Goal: Information Seeking & Learning: Learn about a topic

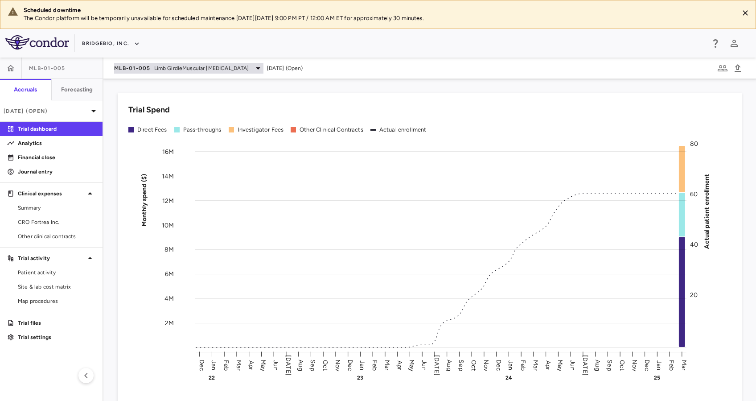
click at [192, 73] on div "MLB-01-005 Limb GirdleMuscular [MEDICAL_DATA]" at bounding box center [188, 68] width 149 height 11
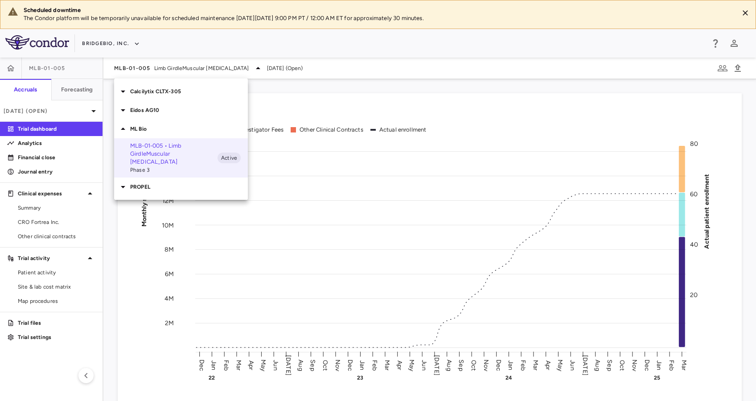
click at [168, 109] on p "Eidos AG10" at bounding box center [189, 110] width 118 height 8
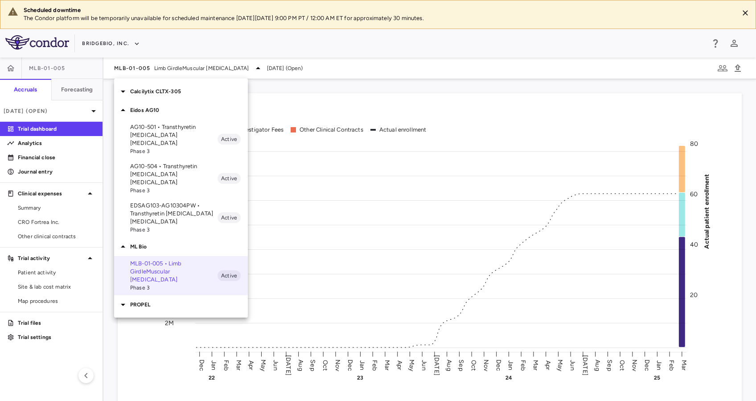
click at [172, 129] on p "AG10-501 • Transthyretin [MEDICAL_DATA] [MEDICAL_DATA]" at bounding box center [173, 135] width 87 height 24
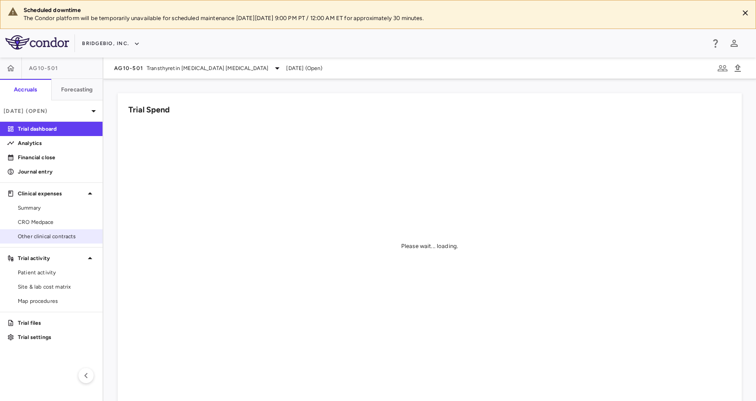
click at [54, 231] on link "Other clinical contracts" at bounding box center [51, 235] width 102 height 13
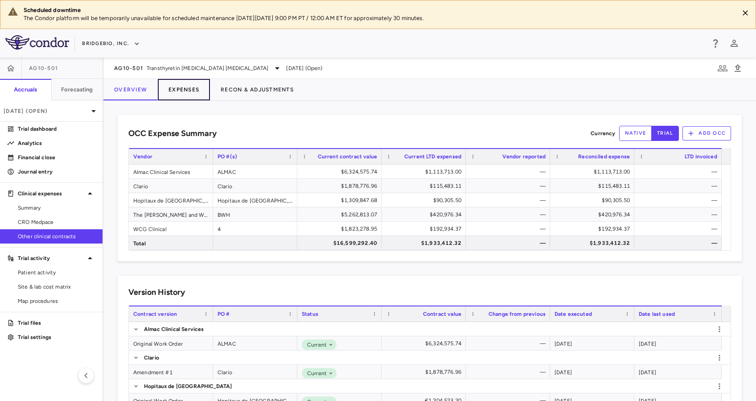
click at [188, 93] on button "Expenses" at bounding box center [184, 89] width 52 height 21
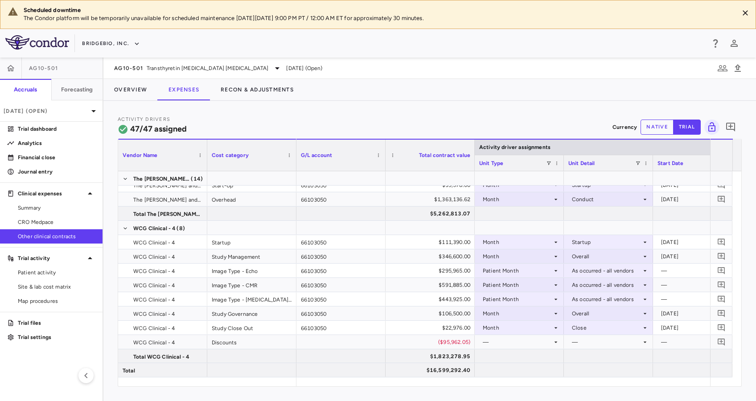
scroll to position [431, 0]
click at [239, 66] on span "Transthyretin [MEDICAL_DATA] [MEDICAL_DATA]" at bounding box center [208, 68] width 122 height 8
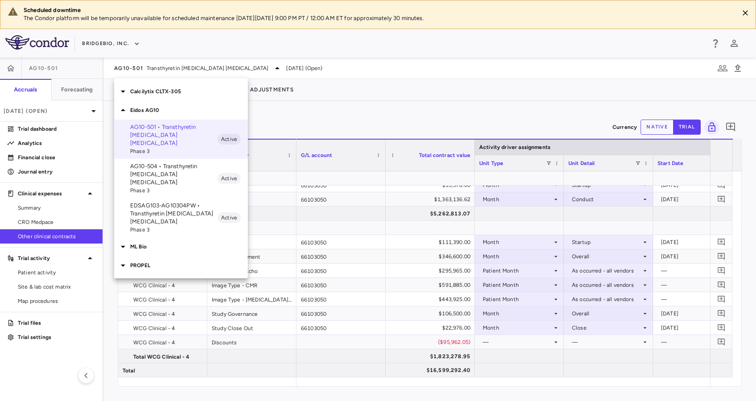
click at [174, 201] on p "EDSAG103-AG10304PW • Transthyretin [MEDICAL_DATA] [MEDICAL_DATA]" at bounding box center [173, 213] width 87 height 24
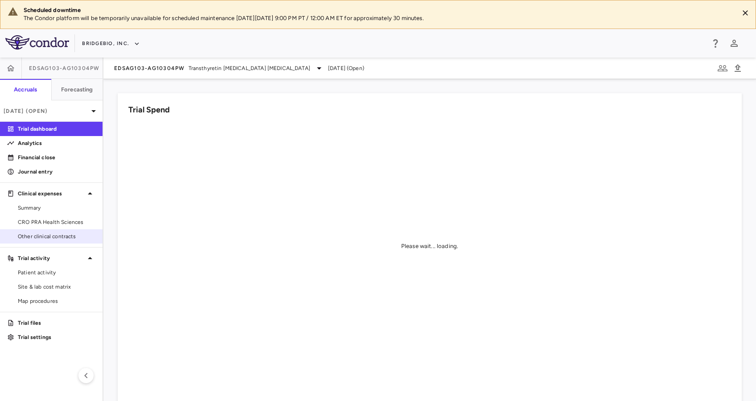
click at [58, 233] on span "Other clinical contracts" at bounding box center [57, 236] width 78 height 8
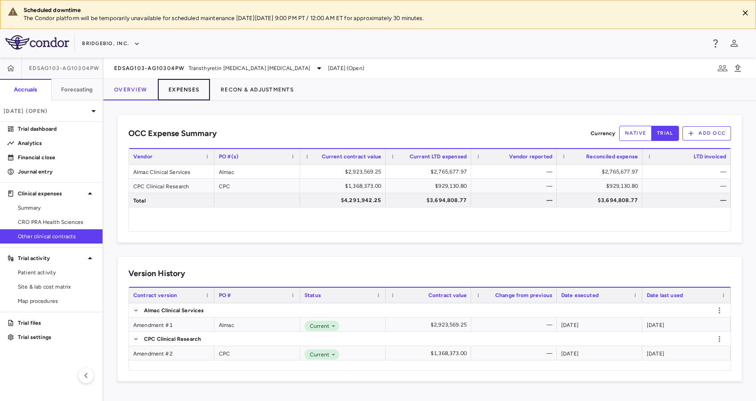
click at [183, 87] on button "Expenses" at bounding box center [184, 89] width 52 height 21
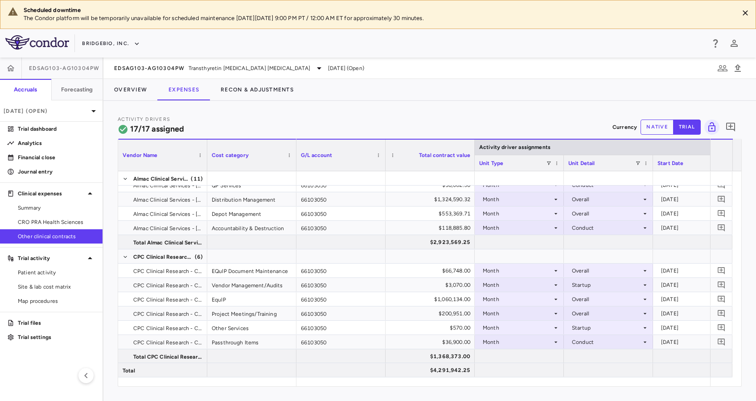
click at [271, 61] on div "EDSAG103-AG10304PW Transthyretin [MEDICAL_DATA] [MEDICAL_DATA] [DATE] (Open)" at bounding box center [429, 67] width 652 height 21
click at [273, 73] on div "EDSAG103-AG10304PW Transthyretin [MEDICAL_DATA] [MEDICAL_DATA]" at bounding box center [219, 68] width 210 height 11
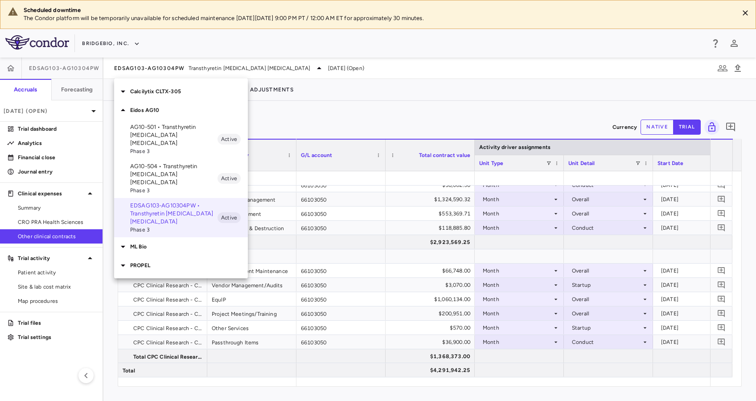
click at [153, 106] on p "Eidos AG10" at bounding box center [189, 110] width 118 height 8
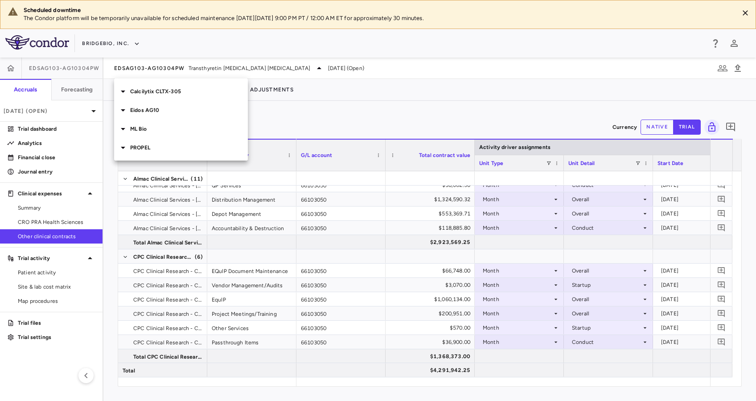
click at [157, 148] on p "PROPEL" at bounding box center [189, 147] width 118 height 8
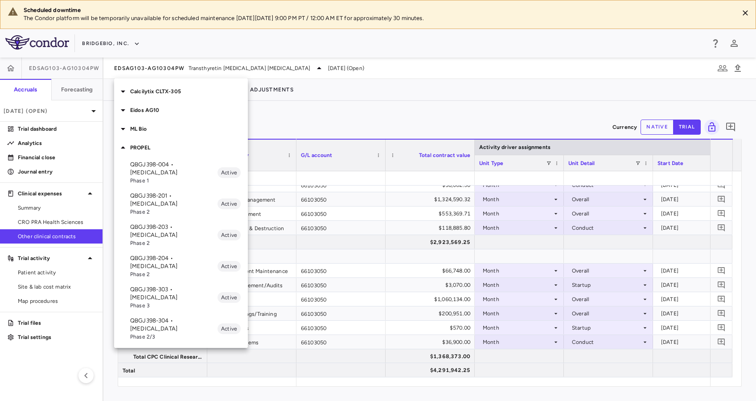
click at [175, 171] on p "QBGJ398-004 • [MEDICAL_DATA]" at bounding box center [173, 168] width 87 height 16
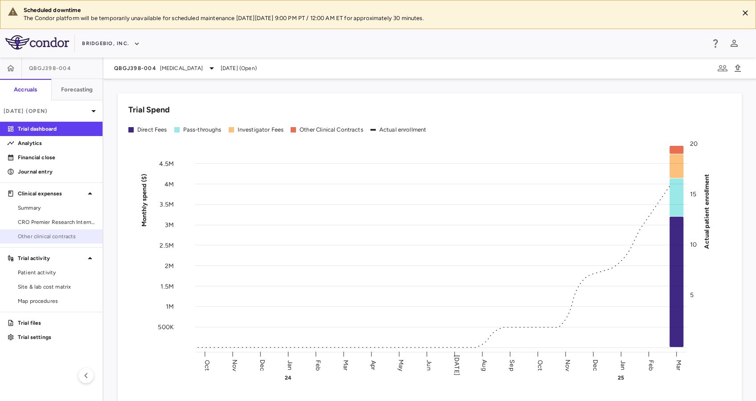
click at [61, 237] on span "Other clinical contracts" at bounding box center [57, 236] width 78 height 8
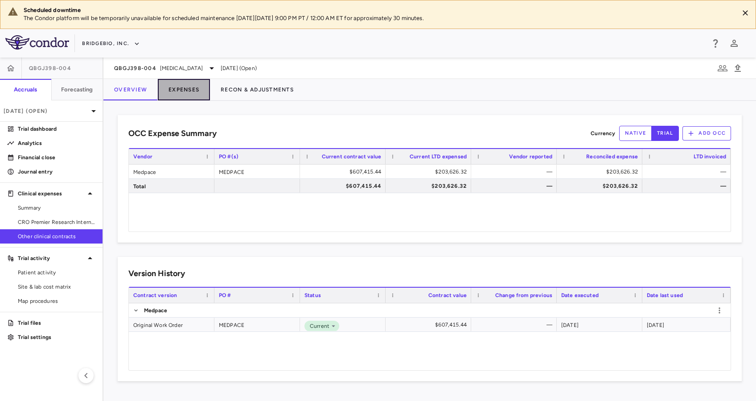
click at [178, 93] on button "Expenses" at bounding box center [184, 89] width 52 height 21
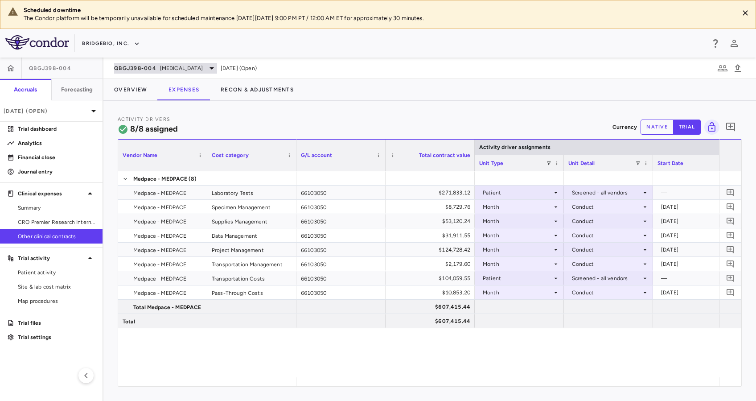
click at [150, 71] on span "QBGJ398-004" at bounding box center [135, 68] width 42 height 7
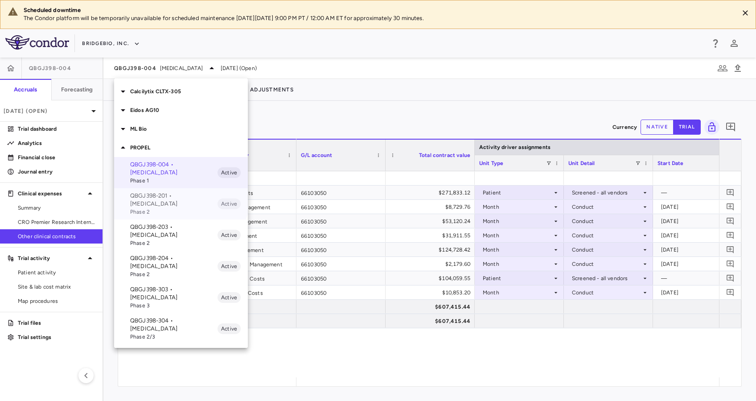
click at [172, 188] on div "QBGJ398-201 • [MEDICAL_DATA] Phase 2 Active" at bounding box center [181, 203] width 134 height 31
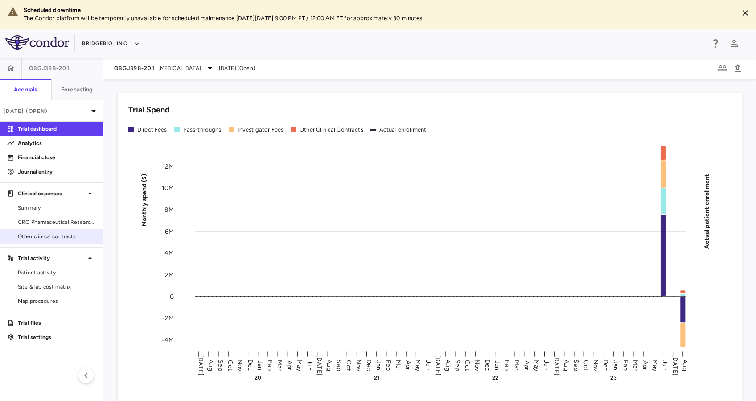
click at [49, 236] on span "Other clinical contracts" at bounding box center [57, 236] width 78 height 8
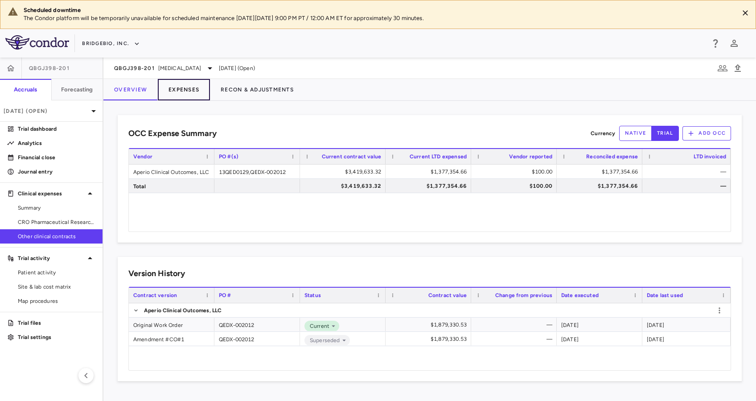
click at [176, 91] on button "Expenses" at bounding box center [184, 89] width 52 height 21
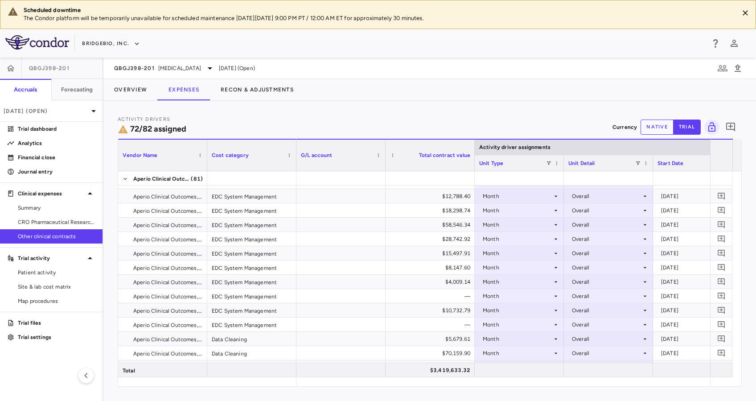
scroll to position [221, 0]
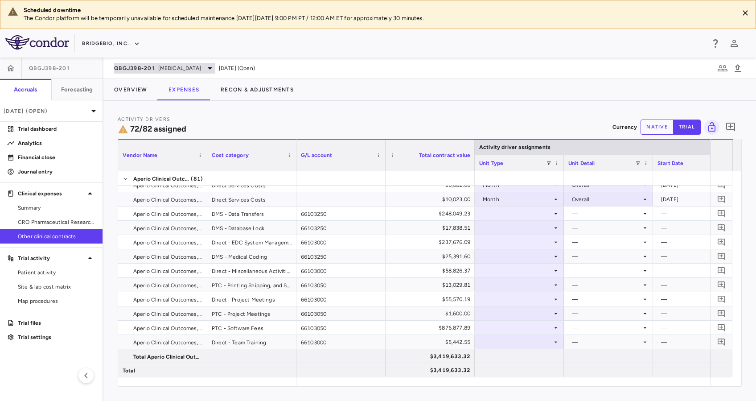
click at [168, 71] on span "[MEDICAL_DATA]" at bounding box center [179, 68] width 43 height 8
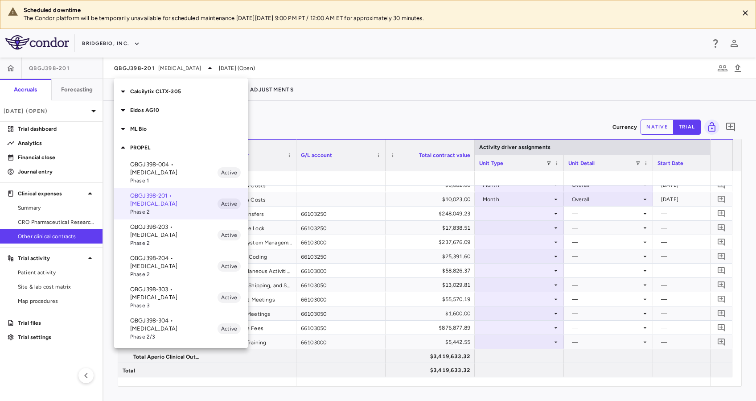
click at [177, 316] on p "QBGJ398-304 • [MEDICAL_DATA]" at bounding box center [173, 324] width 87 height 16
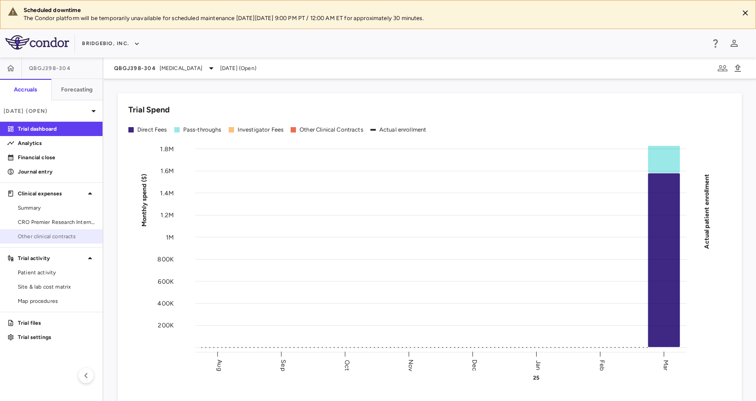
click at [60, 232] on span "Other clinical contracts" at bounding box center [57, 236] width 78 height 8
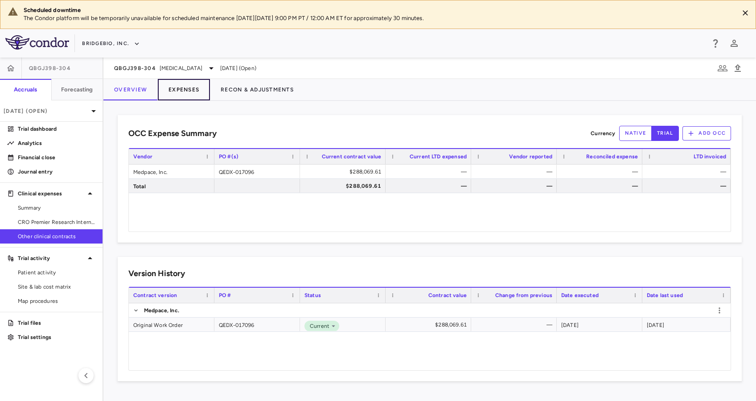
click at [187, 90] on button "Expenses" at bounding box center [184, 89] width 52 height 21
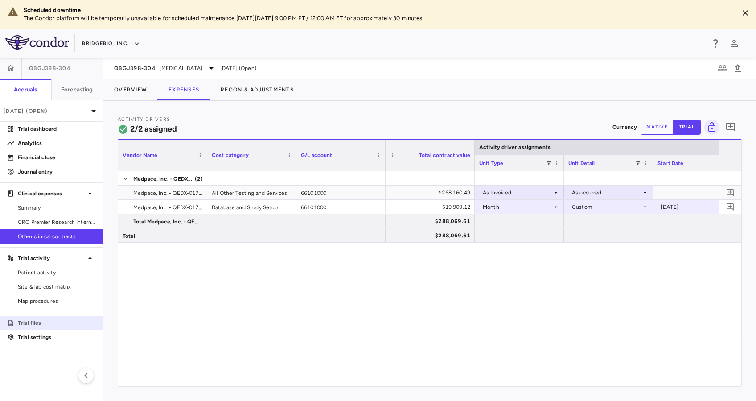
click at [76, 317] on link "Trial files" at bounding box center [51, 322] width 102 height 13
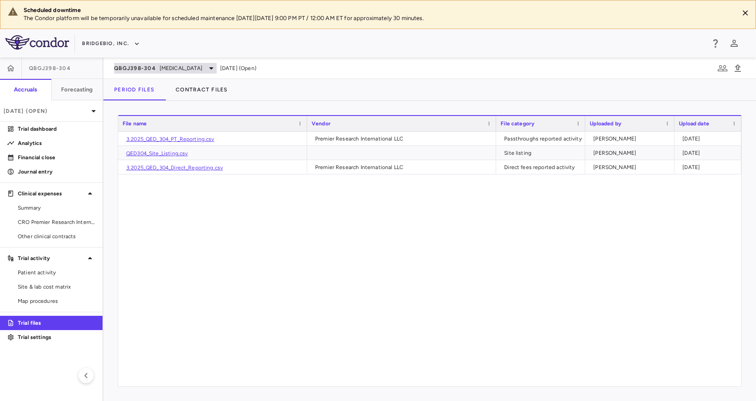
click at [214, 66] on icon at bounding box center [211, 68] width 11 height 11
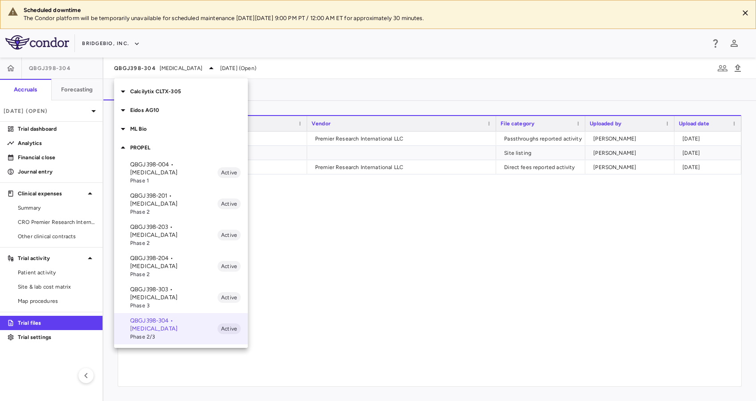
click at [164, 301] on span "Phase 3" at bounding box center [173, 305] width 87 height 8
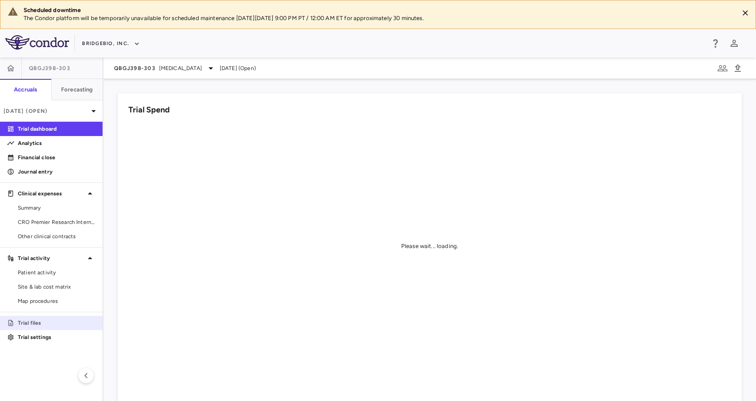
click at [46, 322] on p "Trial files" at bounding box center [57, 323] width 78 height 8
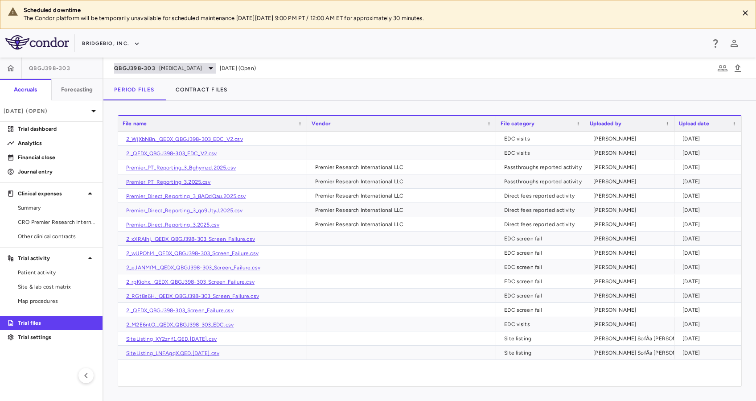
click at [188, 68] on span "[MEDICAL_DATA]" at bounding box center [180, 68] width 43 height 8
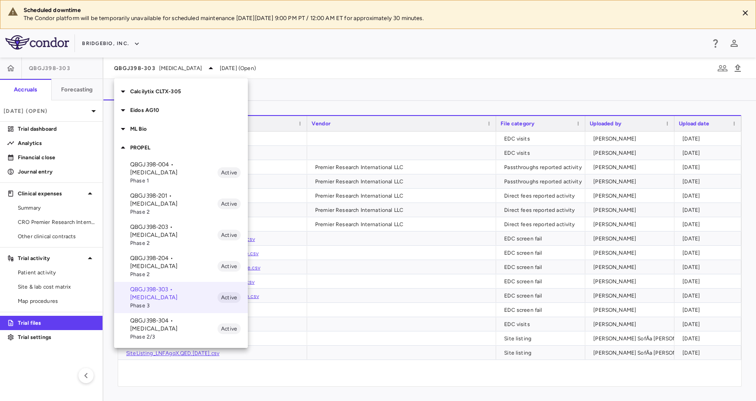
click at [190, 254] on p "QBGJ398-204 • [MEDICAL_DATA]" at bounding box center [173, 262] width 87 height 16
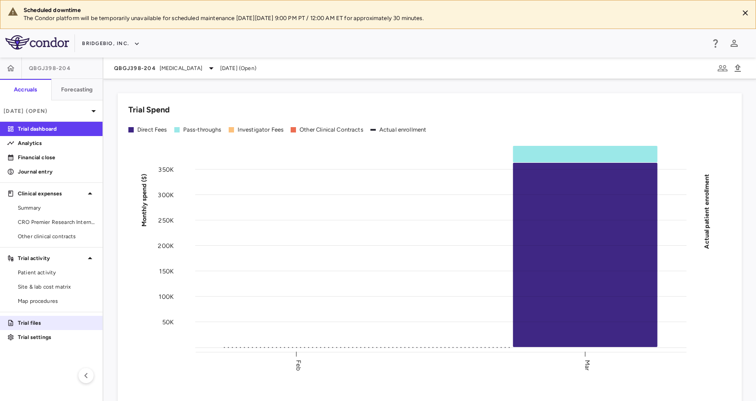
click at [35, 317] on link "Trial files" at bounding box center [51, 322] width 102 height 13
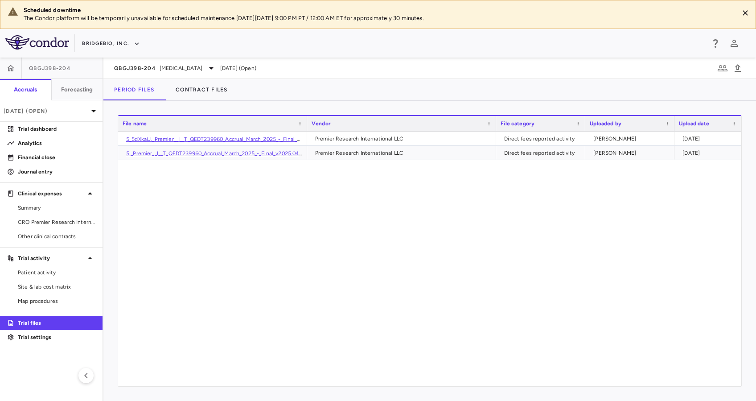
click at [184, 61] on div "QBGJ398-204 [MEDICAL_DATA] [DATE] (Open)" at bounding box center [429, 67] width 652 height 21
click at [191, 67] on span "[MEDICAL_DATA]" at bounding box center [181, 68] width 43 height 8
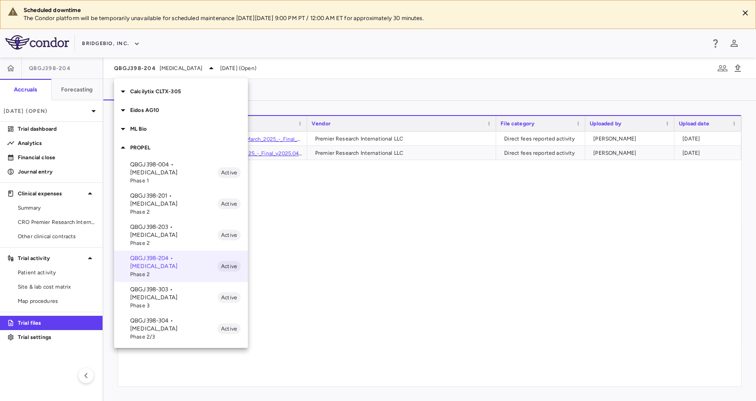
click at [162, 223] on p "QBGJ398-203 • [MEDICAL_DATA]" at bounding box center [173, 231] width 87 height 16
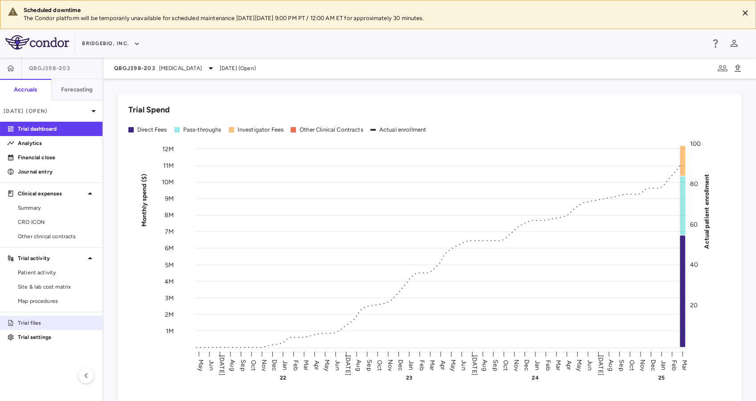
drag, startPoint x: 50, startPoint y: 316, endPoint x: 54, endPoint y: 315, distance: 4.7
click at [50, 316] on link "Trial files" at bounding box center [51, 322] width 102 height 13
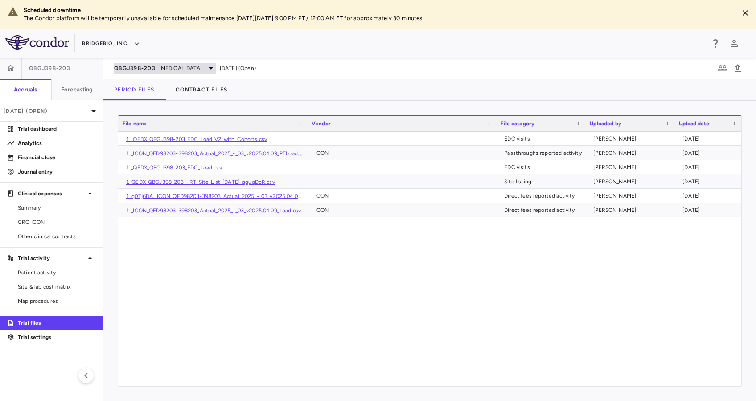
click at [205, 66] on icon at bounding box center [210, 68] width 11 height 11
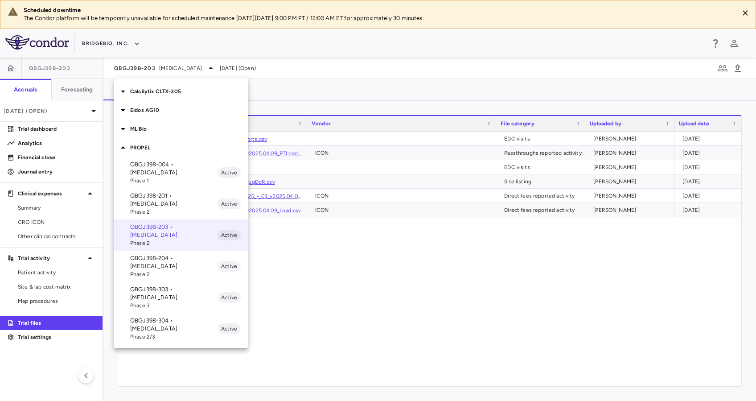
click at [176, 208] on span "Phase 2" at bounding box center [173, 212] width 87 height 8
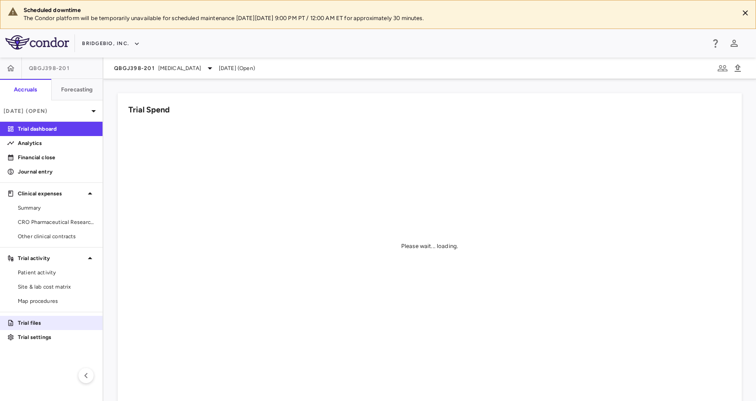
click at [46, 319] on p "Trial files" at bounding box center [57, 323] width 78 height 8
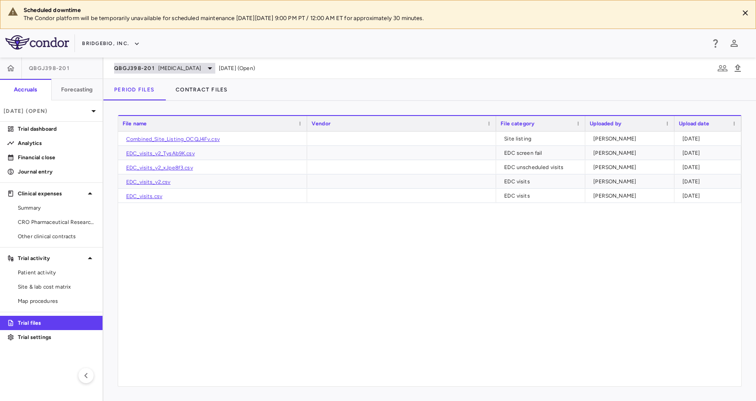
click at [182, 73] on div "QBGJ398-201 [MEDICAL_DATA]" at bounding box center [164, 68] width 101 height 11
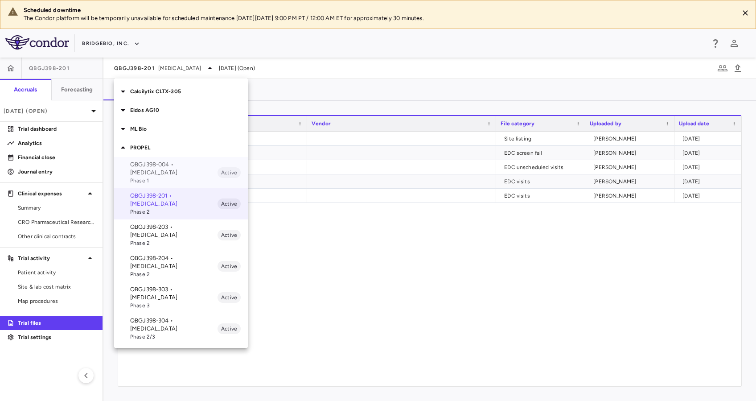
click at [164, 164] on p "QBGJ398-004 • [MEDICAL_DATA]" at bounding box center [173, 168] width 87 height 16
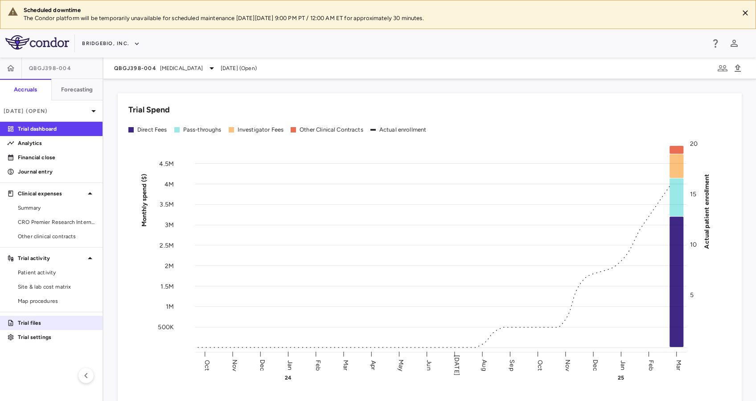
click at [55, 320] on p "Trial files" at bounding box center [57, 323] width 78 height 8
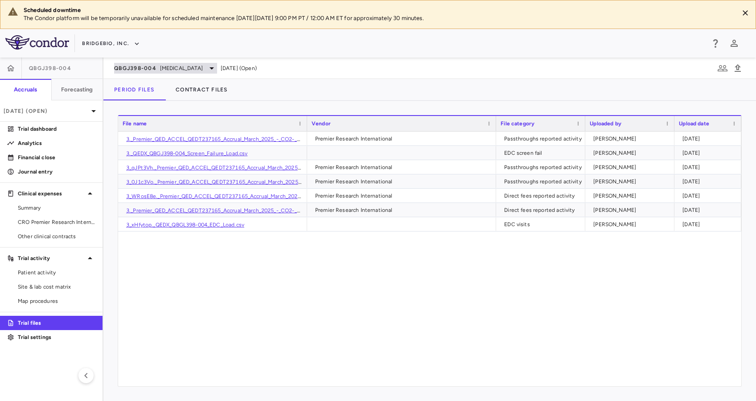
click at [208, 69] on div "QBGJ398-004 [MEDICAL_DATA]" at bounding box center [165, 68] width 103 height 11
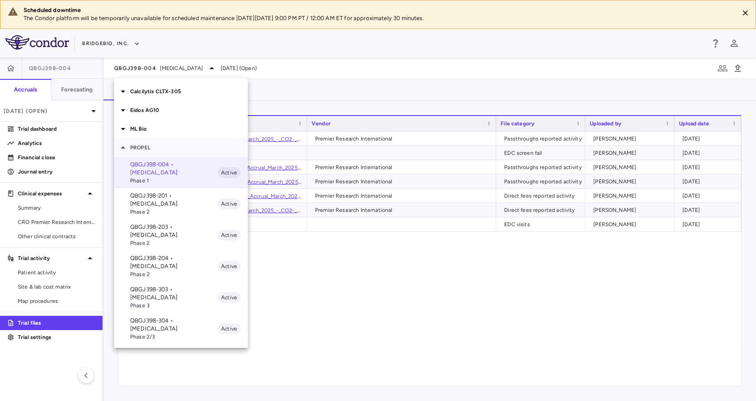
click at [156, 144] on p "PROPEL" at bounding box center [189, 147] width 118 height 8
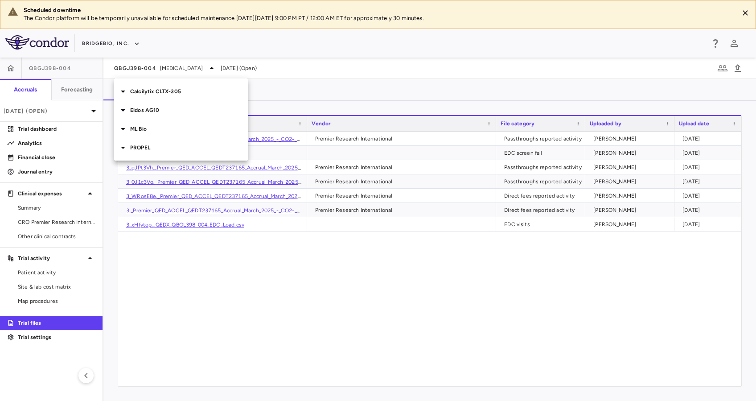
click at [152, 131] on p "ML Bio" at bounding box center [189, 129] width 118 height 8
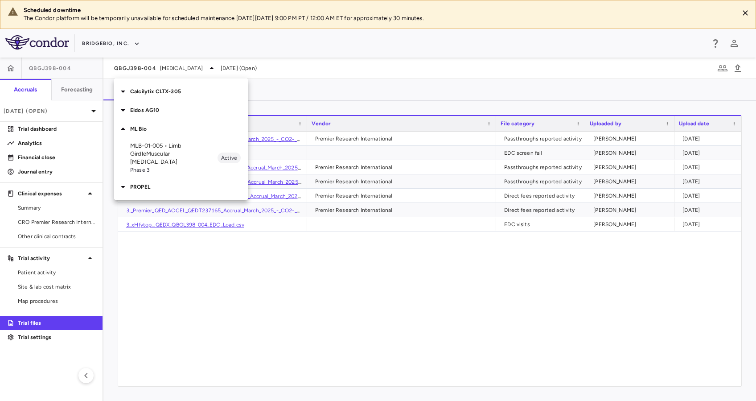
click at [161, 147] on p "MLB-01-005 • Limb GirdleMuscular [MEDICAL_DATA]" at bounding box center [173, 154] width 87 height 24
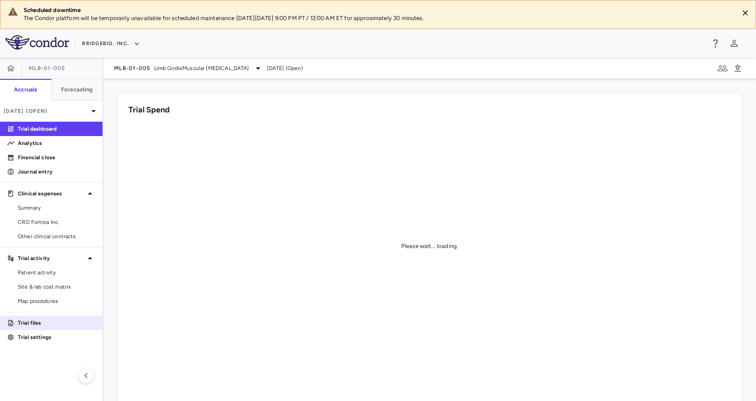
click at [37, 321] on p "Trial files" at bounding box center [57, 323] width 78 height 8
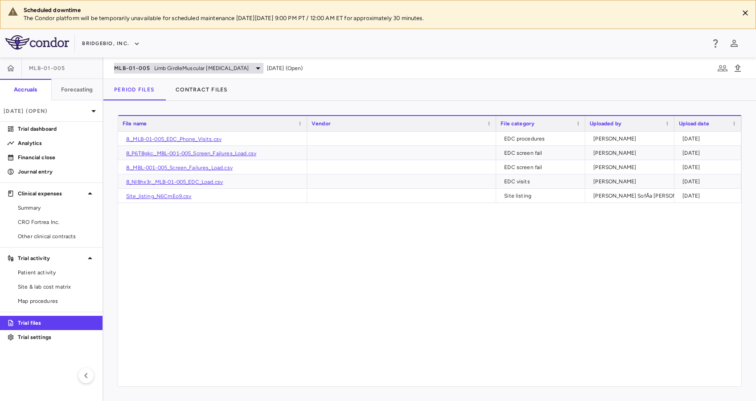
click at [253, 69] on icon at bounding box center [258, 68] width 11 height 11
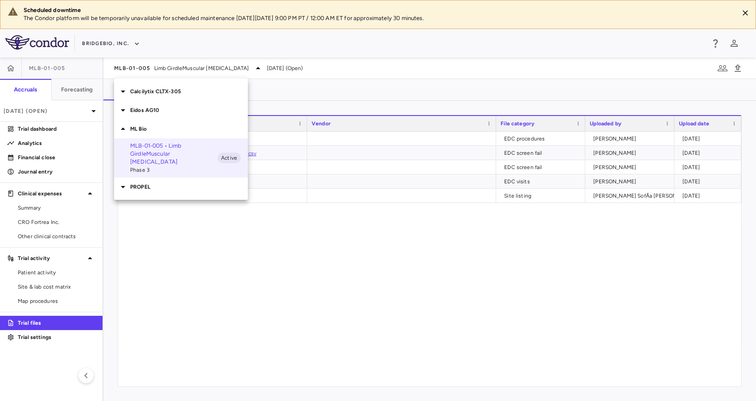
click at [139, 131] on p "ML Bio" at bounding box center [189, 129] width 118 height 8
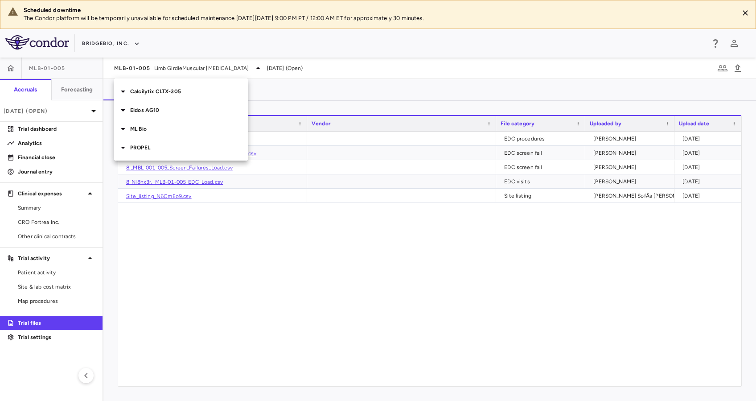
click at [152, 109] on p "Eidos AG10" at bounding box center [189, 110] width 118 height 8
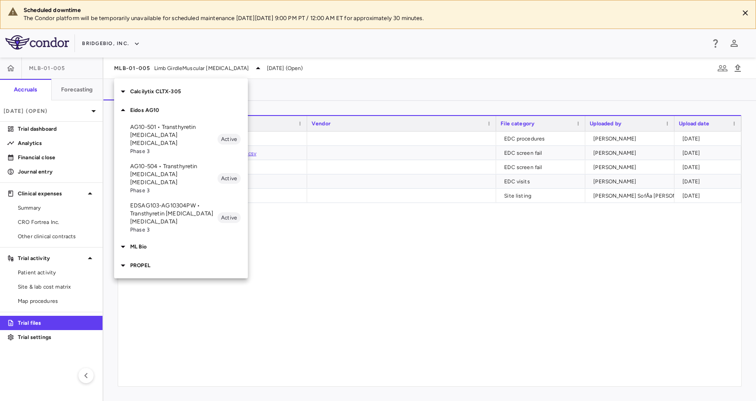
click at [175, 201] on p "EDSAG103-AG10304PW • Transthyretin [MEDICAL_DATA] [MEDICAL_DATA]" at bounding box center [173, 213] width 87 height 24
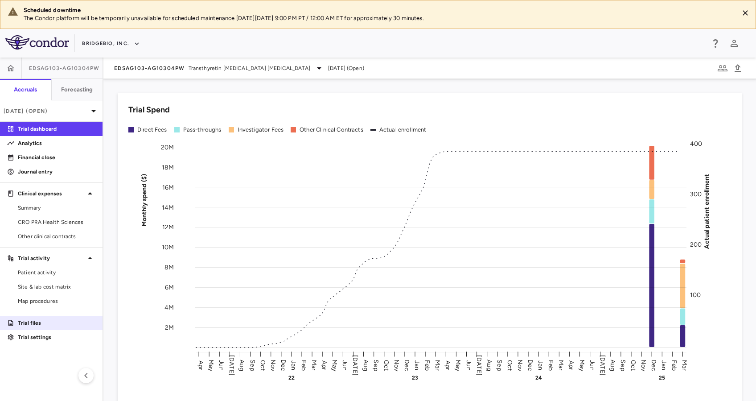
click at [40, 319] on p "Trial files" at bounding box center [57, 323] width 78 height 8
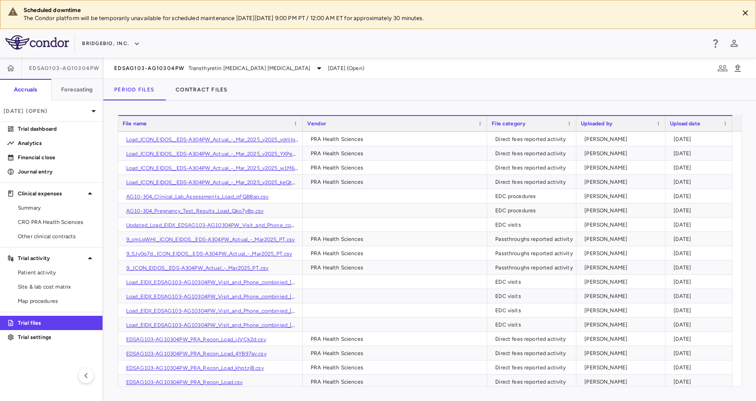
scroll to position [102, 0]
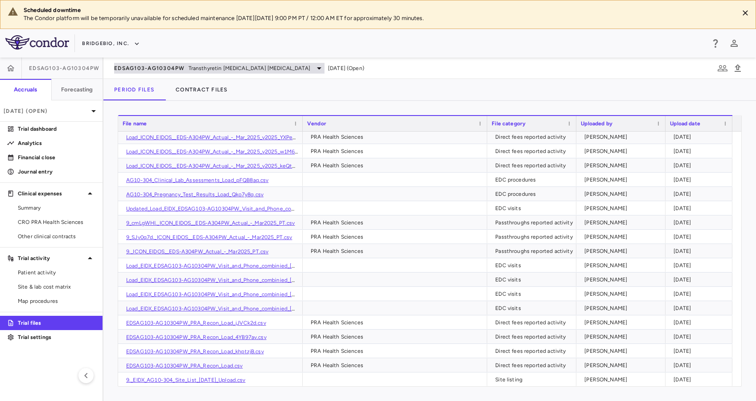
click at [207, 68] on span "Transthyretin [MEDICAL_DATA] [MEDICAL_DATA]" at bounding box center [249, 68] width 122 height 8
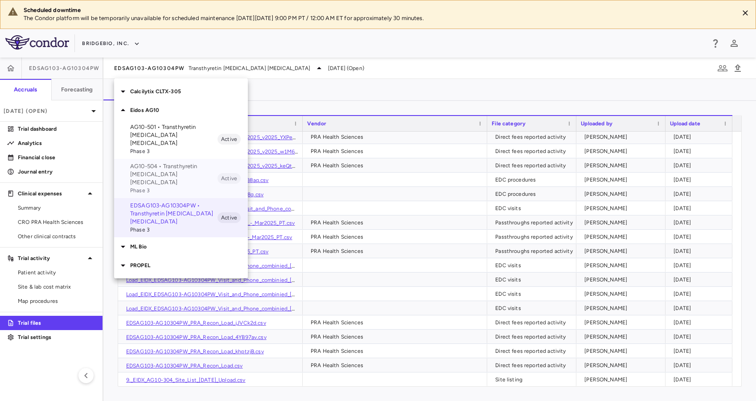
click at [176, 162] on p "AG10-504 • Transthyretin [MEDICAL_DATA] [MEDICAL_DATA]" at bounding box center [173, 174] width 87 height 24
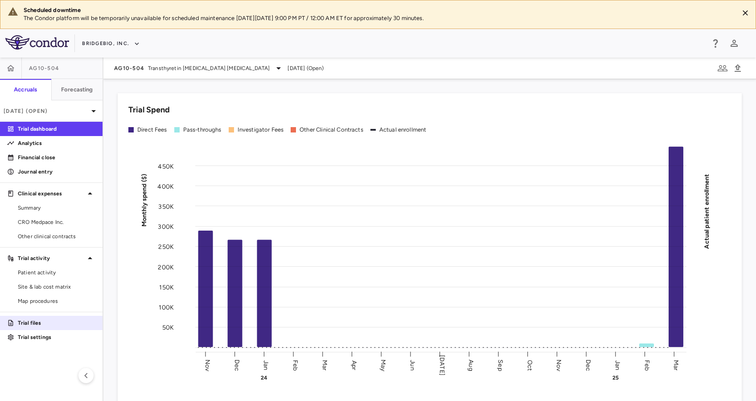
click at [41, 319] on p "Trial files" at bounding box center [57, 323] width 78 height 8
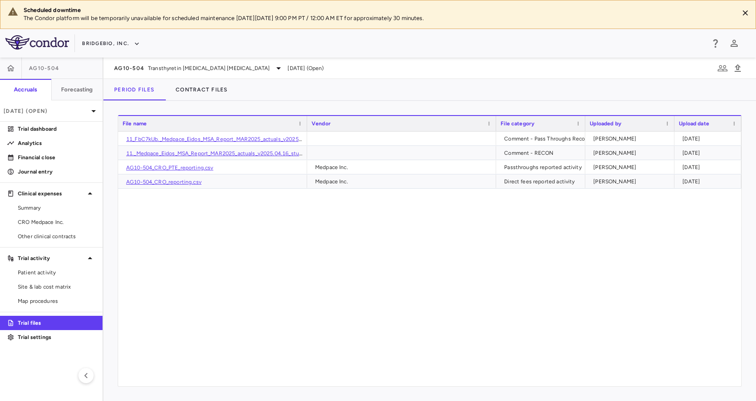
click at [226, 60] on div "AG10-504 Transthyretin [MEDICAL_DATA] [MEDICAL_DATA] [DATE] (Open)" at bounding box center [429, 67] width 652 height 21
click at [232, 68] on span "Transthyretin [MEDICAL_DATA] [MEDICAL_DATA]" at bounding box center [209, 68] width 122 height 8
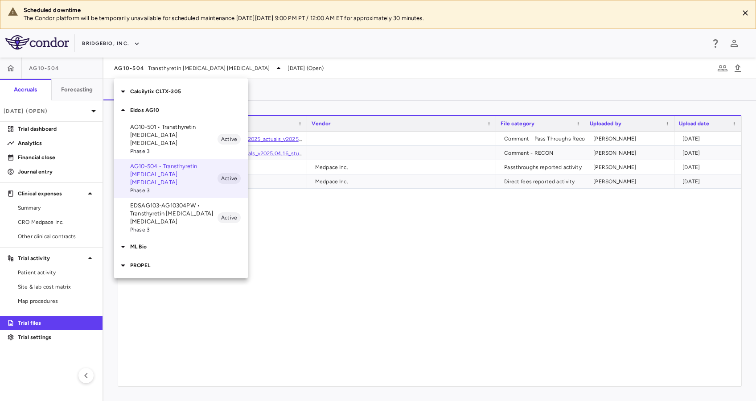
click at [180, 132] on p "AG10-501 • Transthyretin [MEDICAL_DATA] [MEDICAL_DATA]" at bounding box center [173, 135] width 87 height 24
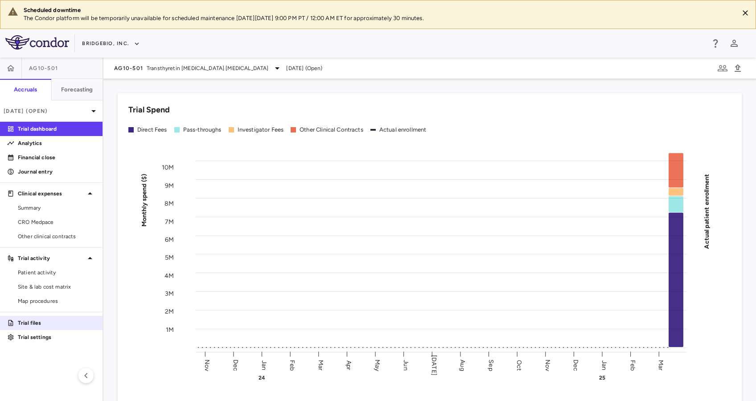
click at [30, 319] on p "Trial files" at bounding box center [57, 323] width 78 height 8
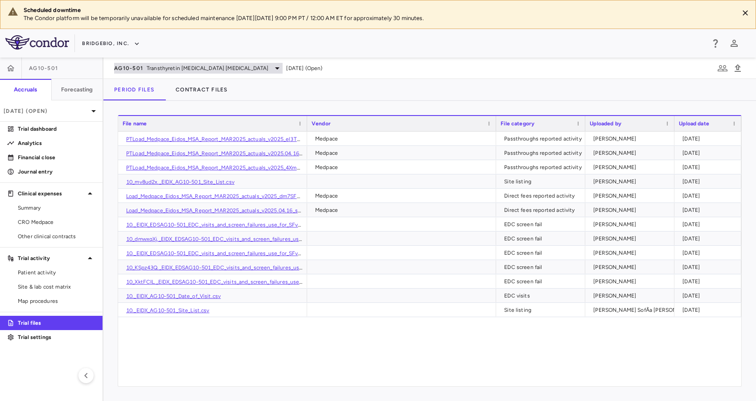
click at [240, 73] on div "AG10-501 Transthyretin [MEDICAL_DATA] [MEDICAL_DATA]" at bounding box center [198, 68] width 168 height 11
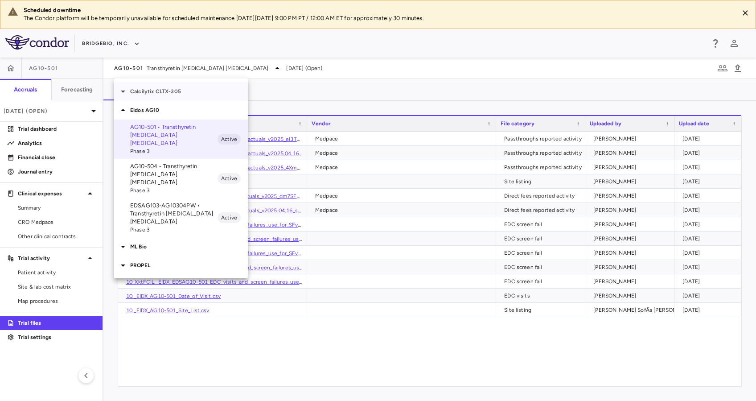
click at [185, 91] on p "Calcilytix CLTX-305" at bounding box center [189, 91] width 118 height 8
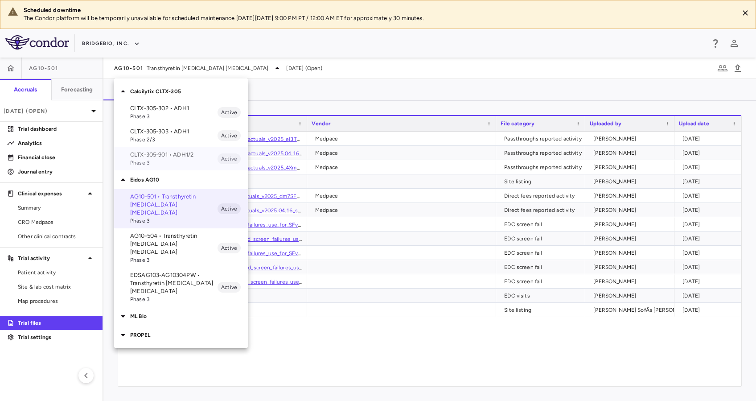
click at [175, 164] on span "Phase 3" at bounding box center [173, 163] width 87 height 8
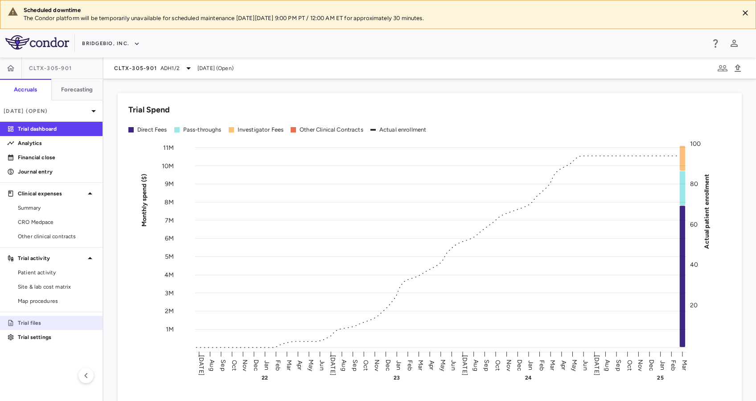
click at [30, 322] on p "Trial files" at bounding box center [57, 323] width 78 height 8
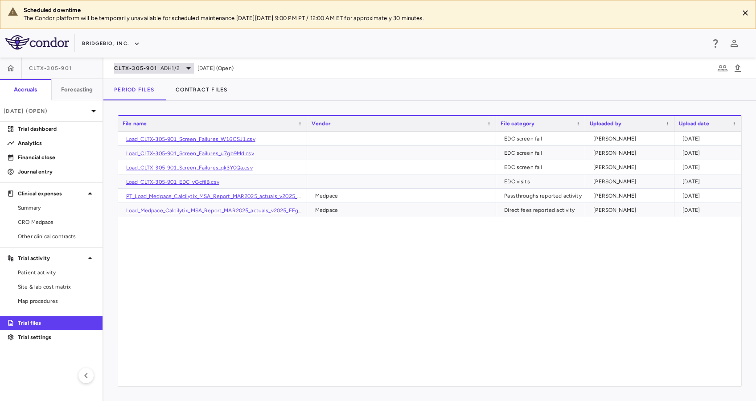
click at [186, 64] on icon at bounding box center [188, 68] width 11 height 11
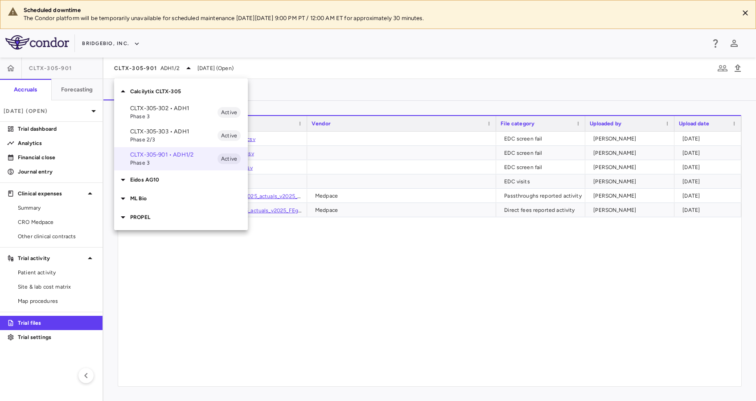
click at [173, 135] on p "CLTX-305-303 • ADH1" at bounding box center [173, 131] width 87 height 8
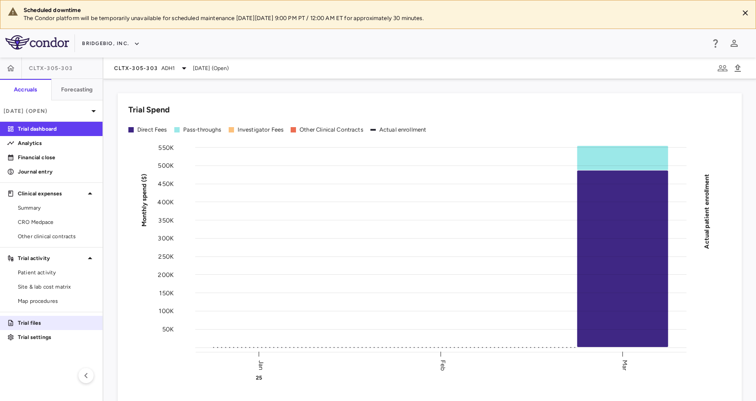
click at [37, 321] on p "Trial files" at bounding box center [57, 323] width 78 height 8
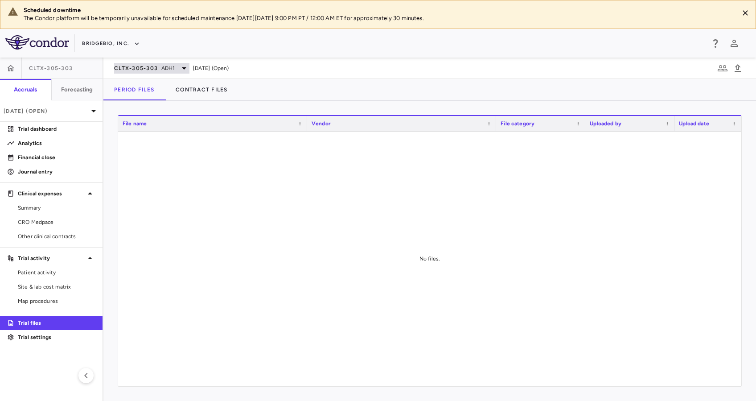
click at [174, 68] on span "ADH1" at bounding box center [168, 68] width 14 height 8
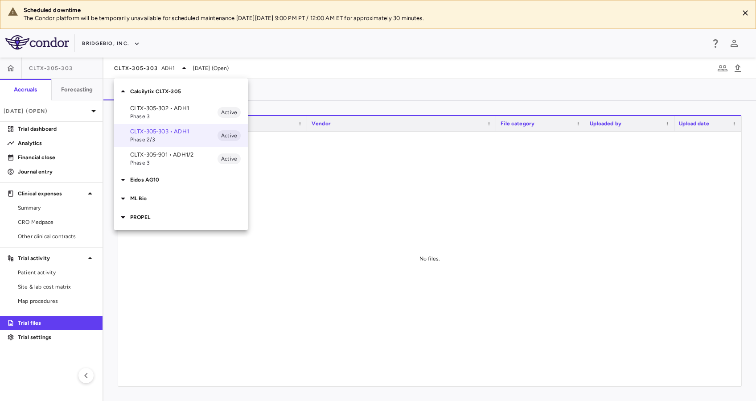
click at [172, 111] on p "CLTX-305-302 • ADH1" at bounding box center [173, 108] width 87 height 8
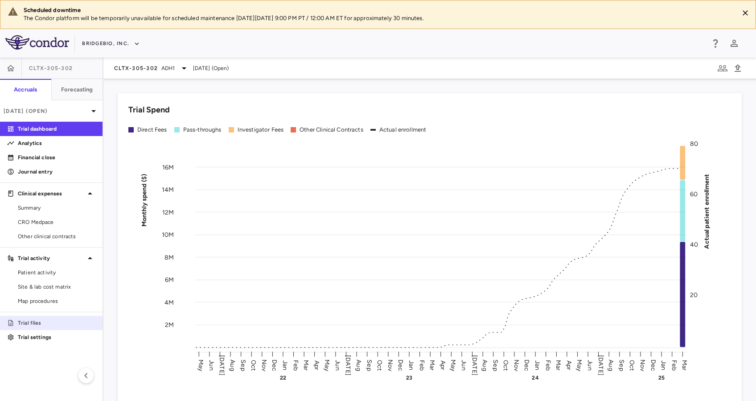
click at [49, 328] on link "Trial files" at bounding box center [51, 322] width 102 height 13
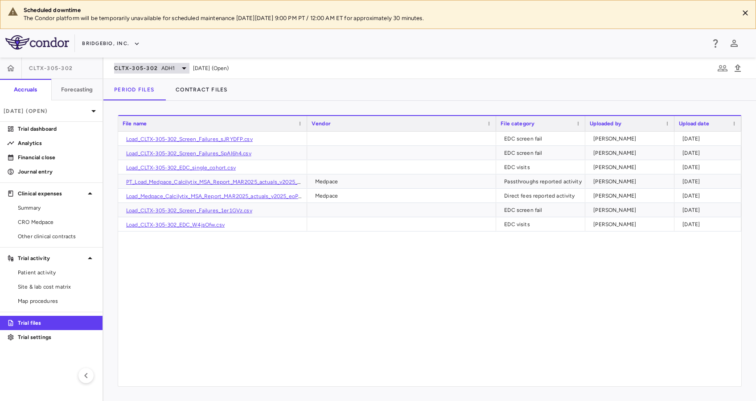
click at [180, 70] on icon at bounding box center [184, 68] width 11 height 11
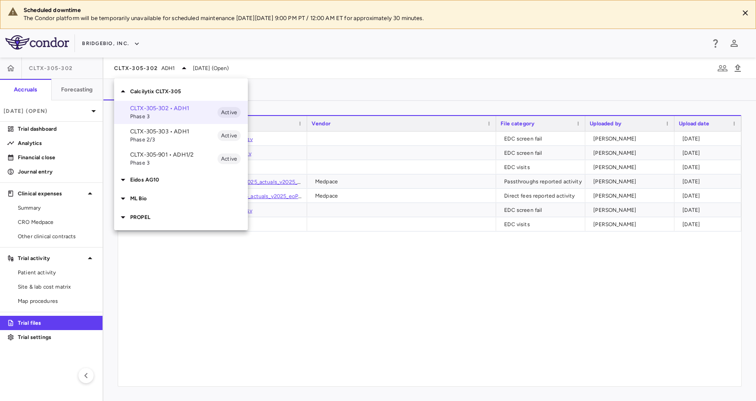
click at [159, 178] on p "Eidos AG10" at bounding box center [189, 180] width 118 height 8
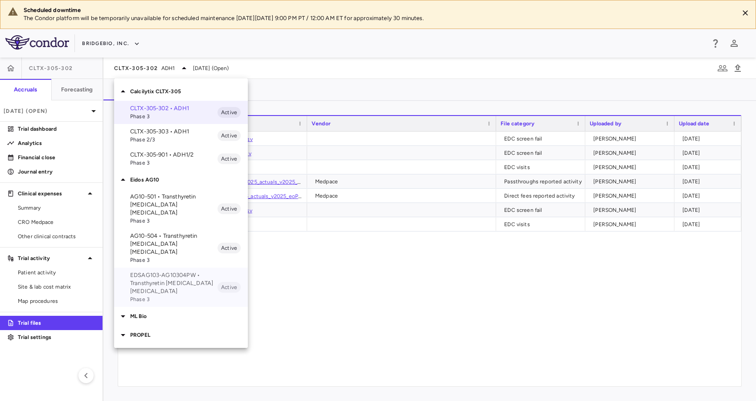
click at [168, 271] on p "EDSAG103-AG10304PW • Transthyretin [MEDICAL_DATA] [MEDICAL_DATA]" at bounding box center [173, 283] width 87 height 24
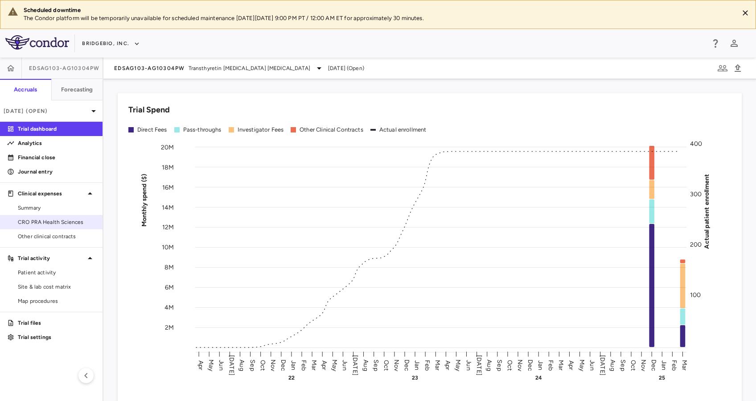
click at [47, 221] on span "CRO PRA Health Sciences" at bounding box center [57, 222] width 78 height 8
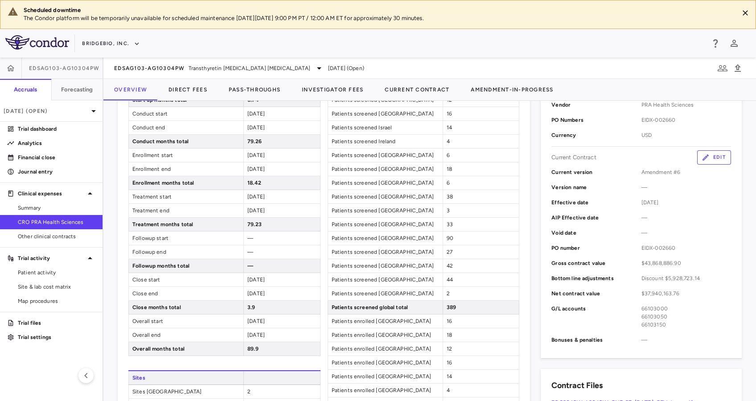
scroll to position [235, 0]
click at [283, 67] on div "EDSAG103-AG10304PW Transthyretin [MEDICAL_DATA] [MEDICAL_DATA]" at bounding box center [219, 68] width 210 height 11
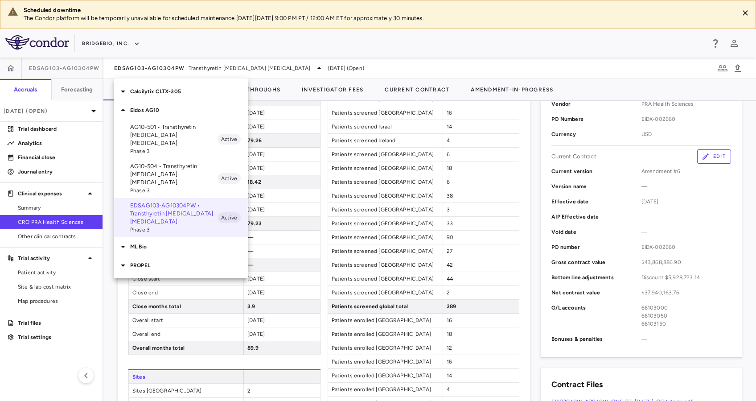
click at [171, 102] on div "Eidos AG10" at bounding box center [181, 110] width 134 height 19
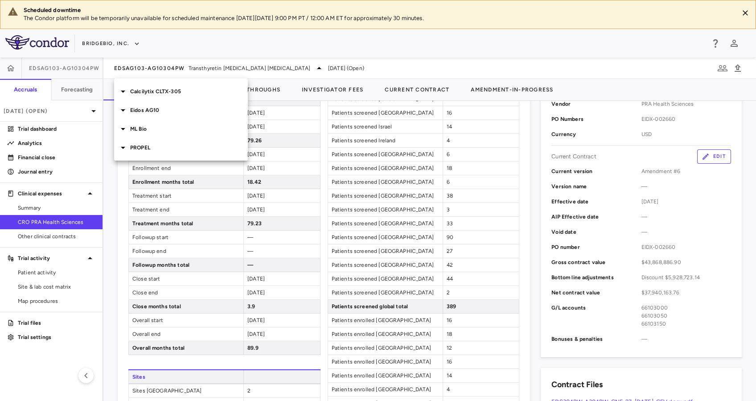
click at [167, 90] on p "Calcilytix CLTX-305" at bounding box center [189, 91] width 118 height 8
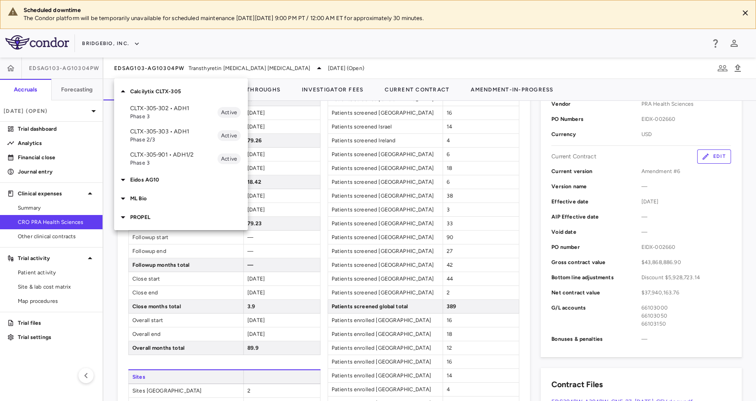
click at [183, 134] on p "CLTX-305-303 • ADH1" at bounding box center [173, 131] width 87 height 8
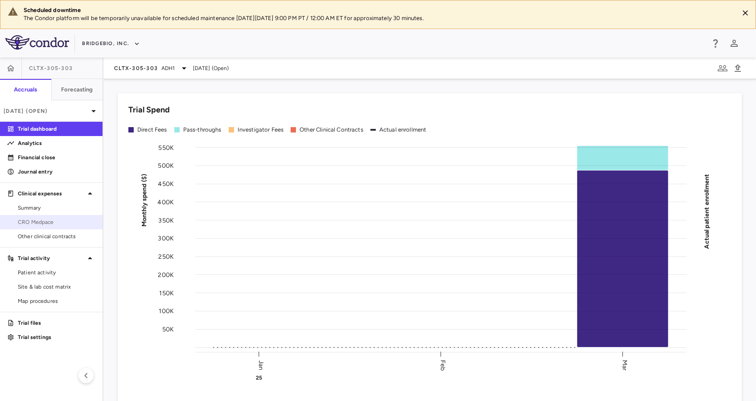
click at [43, 222] on span "CRO Medpace" at bounding box center [57, 222] width 78 height 8
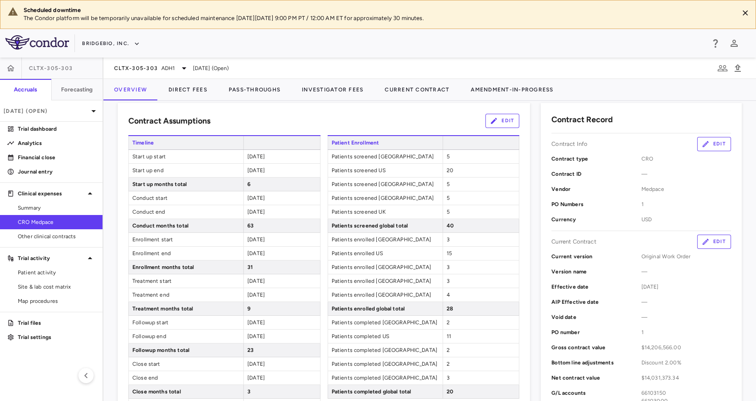
scroll to position [153, 0]
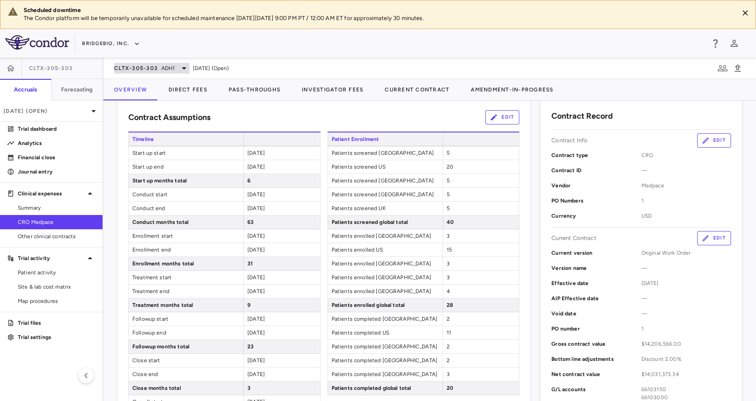
click at [180, 68] on icon at bounding box center [184, 68] width 11 height 11
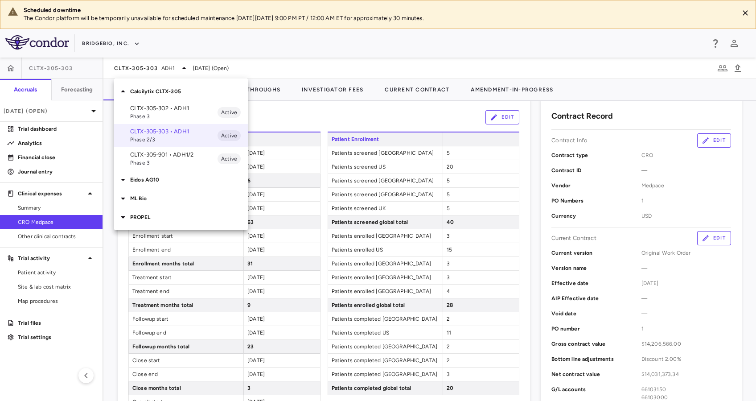
click at [176, 91] on p "Calcilytix CLTX-305" at bounding box center [189, 91] width 118 height 8
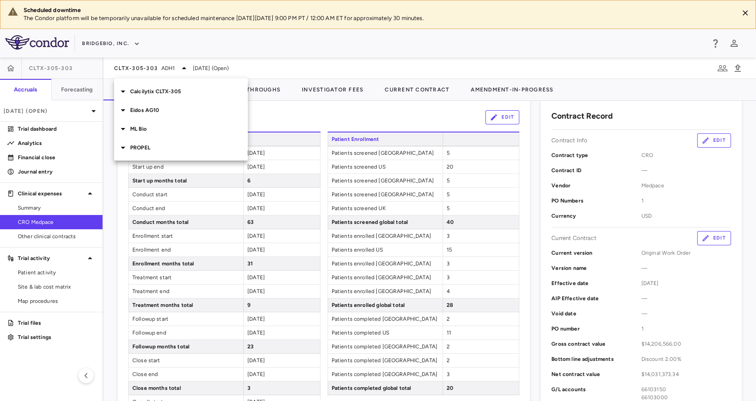
click at [164, 112] on p "Eidos AG10" at bounding box center [189, 110] width 118 height 8
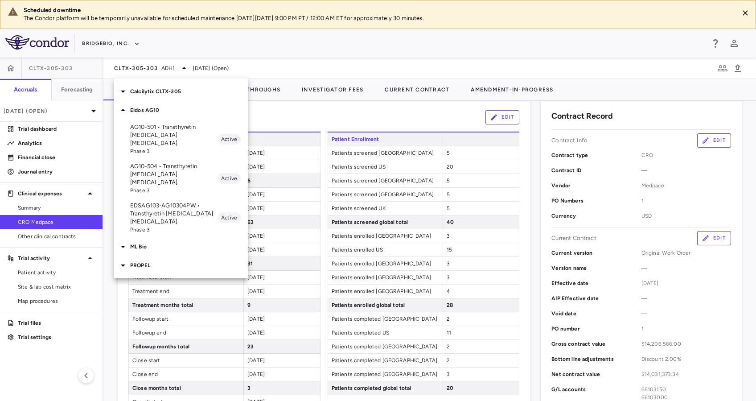
click at [178, 162] on p "AG10-504 • Transthyretin [MEDICAL_DATA] [MEDICAL_DATA]" at bounding box center [173, 174] width 87 height 24
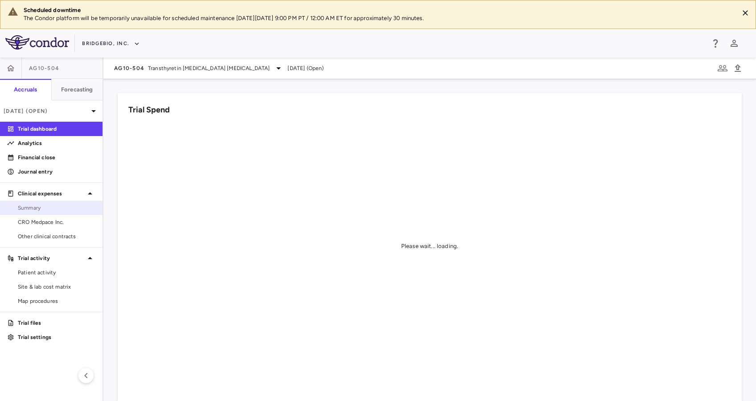
click at [15, 209] on div "Summary" at bounding box center [54, 208] width 81 height 8
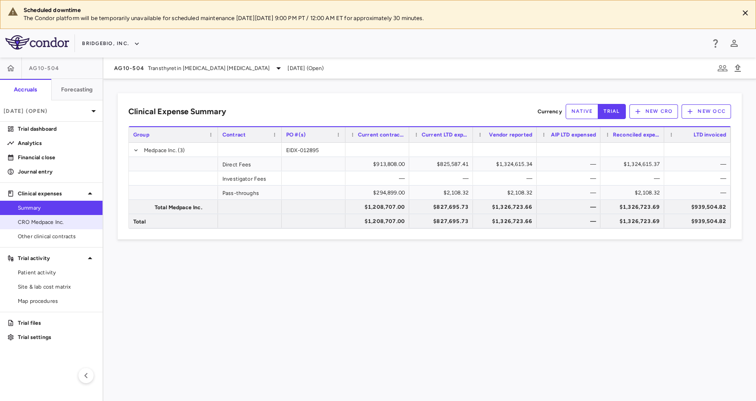
click at [22, 219] on span "CRO Medpace Inc." at bounding box center [57, 222] width 78 height 8
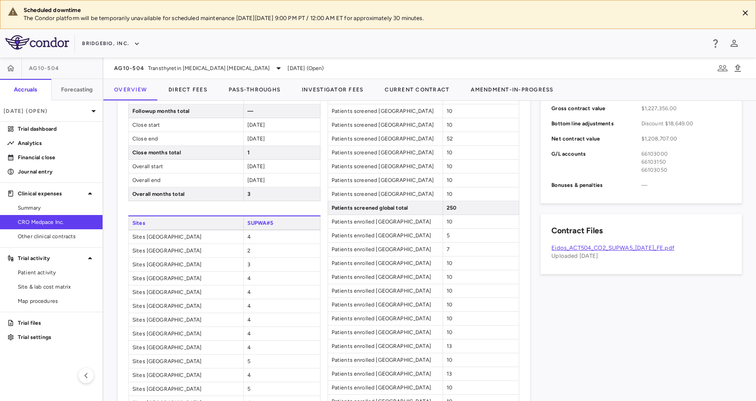
scroll to position [391, 0]
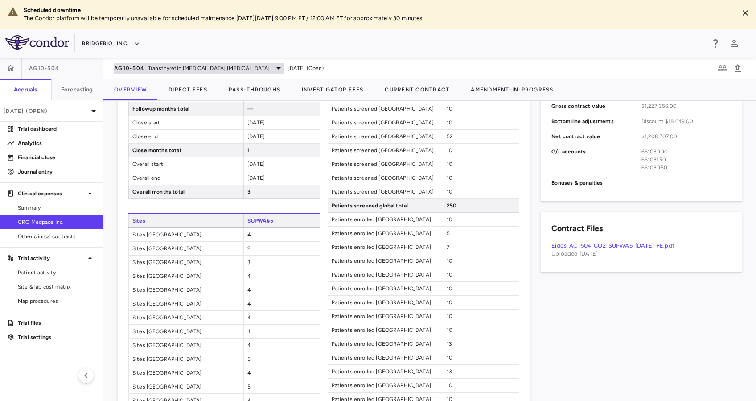
click at [246, 67] on div "AG10-504 Transthyretin [MEDICAL_DATA] [MEDICAL_DATA]" at bounding box center [199, 68] width 170 height 11
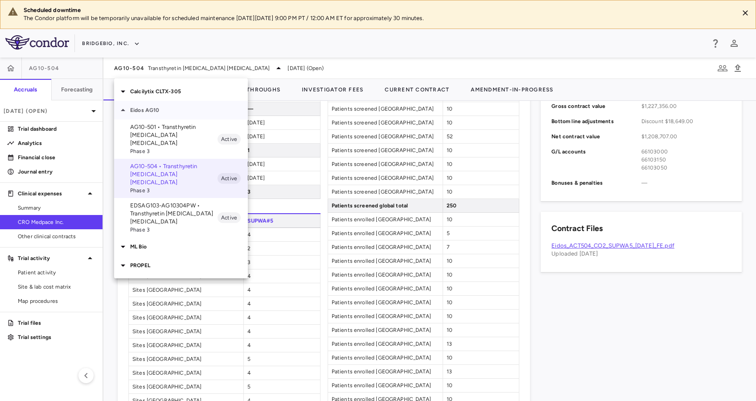
click at [183, 112] on p "Eidos AG10" at bounding box center [189, 110] width 118 height 8
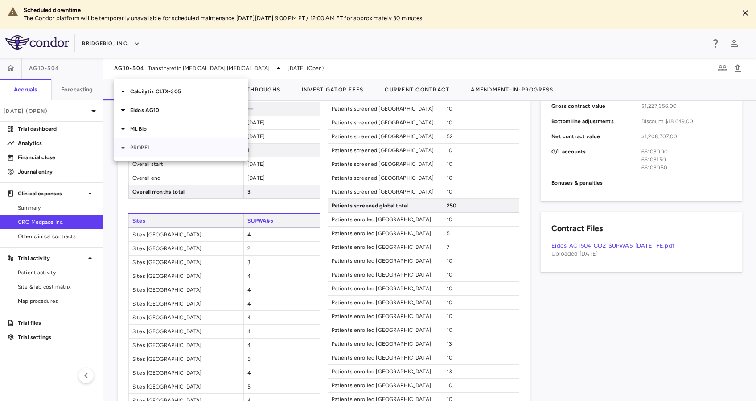
click at [189, 146] on p "PROPEL" at bounding box center [189, 147] width 118 height 8
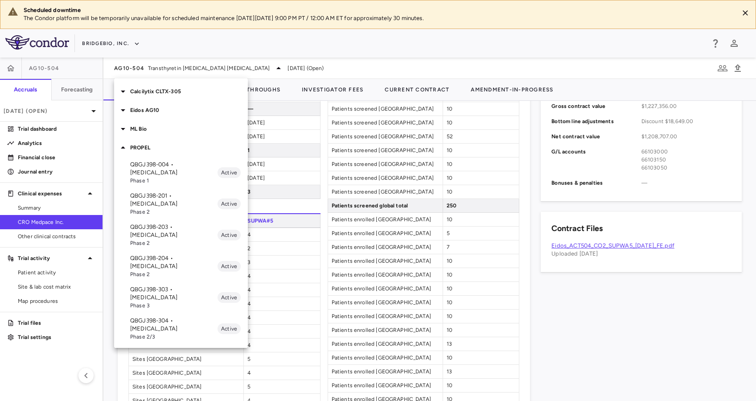
click at [197, 254] on p "QBGJ398-204 • [MEDICAL_DATA]" at bounding box center [173, 262] width 87 height 16
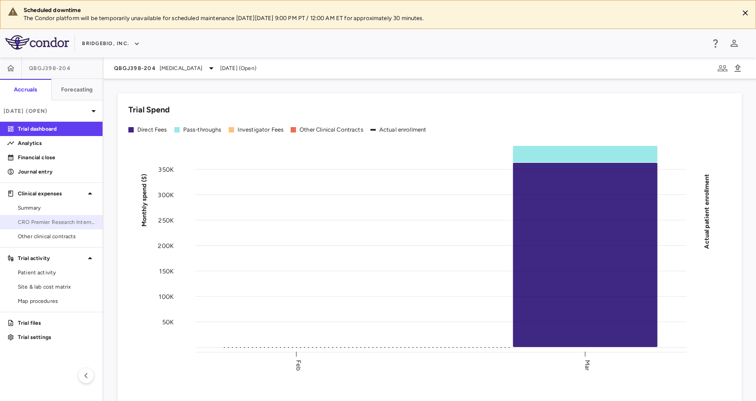
click at [62, 216] on link "CRO Premier Research International LLC" at bounding box center [51, 221] width 102 height 13
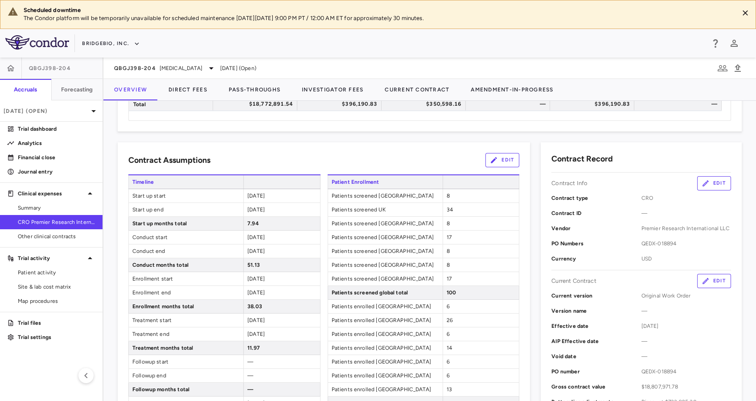
scroll to position [113, 0]
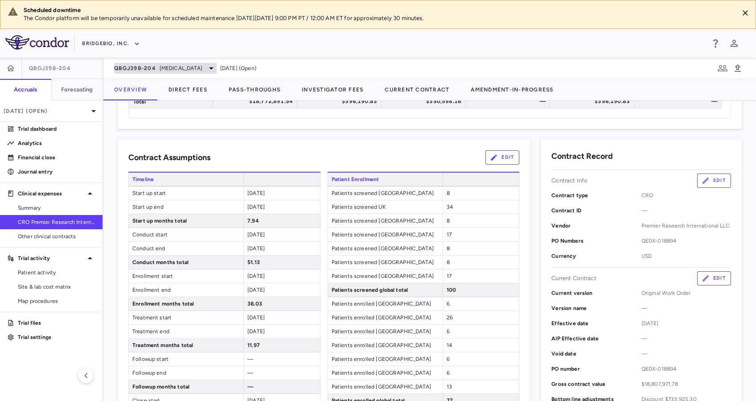
click at [206, 70] on icon at bounding box center [211, 68] width 11 height 11
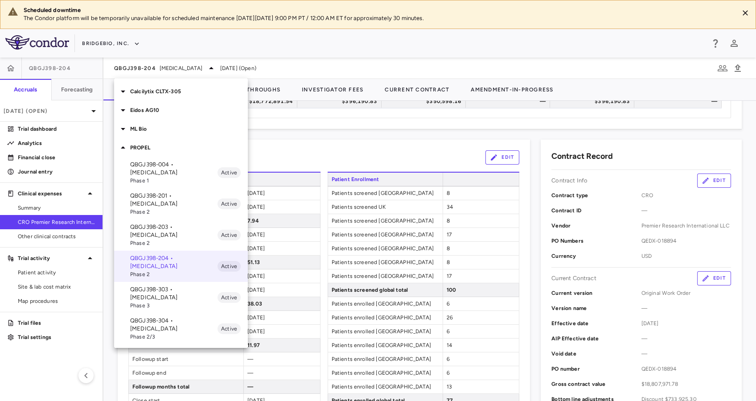
click at [191, 316] on p "QBGJ398-304 • [MEDICAL_DATA]" at bounding box center [173, 324] width 87 height 16
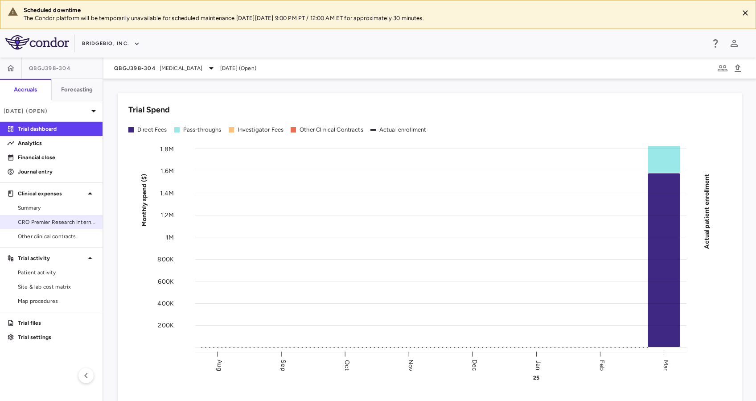
click at [61, 219] on span "CRO Premier Research International LLC" at bounding box center [57, 222] width 78 height 8
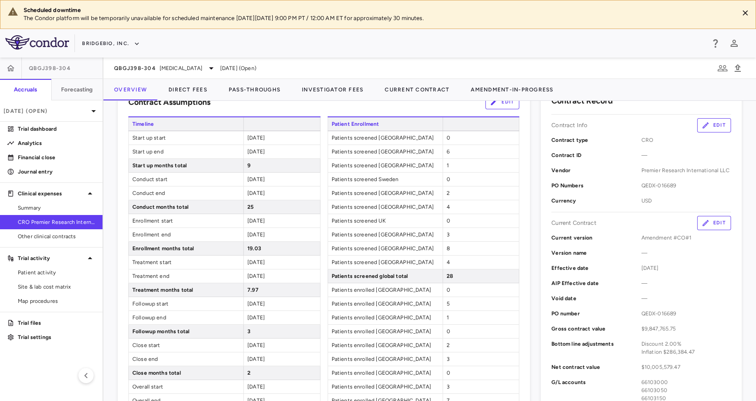
scroll to position [174, 0]
